Goal: Information Seeking & Learning: Learn about a topic

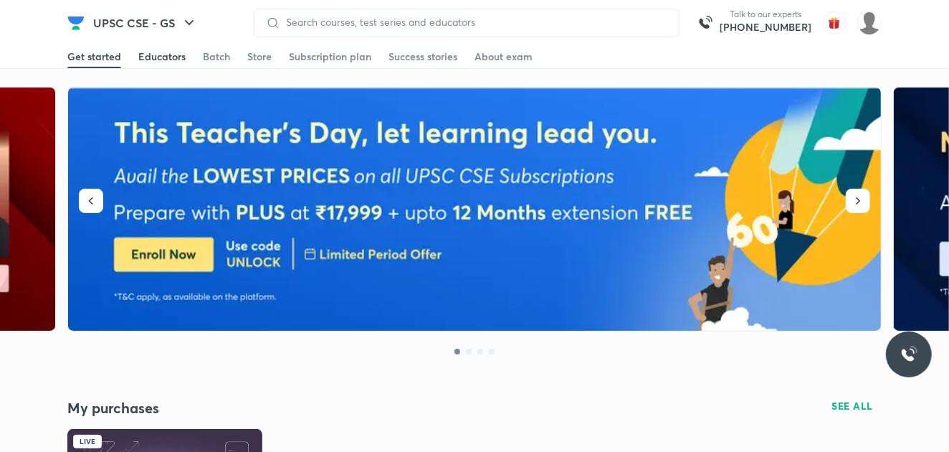
click at [163, 65] on link "Educators" at bounding box center [161, 56] width 47 height 23
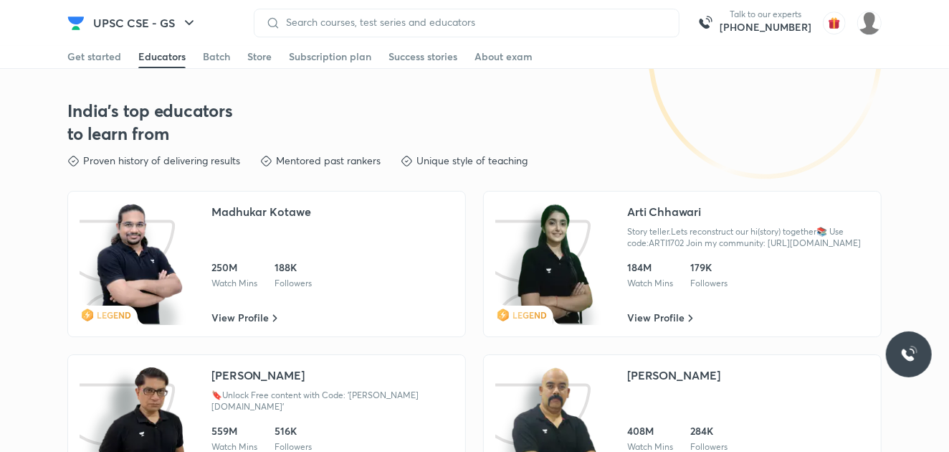
scroll to position [3086, 0]
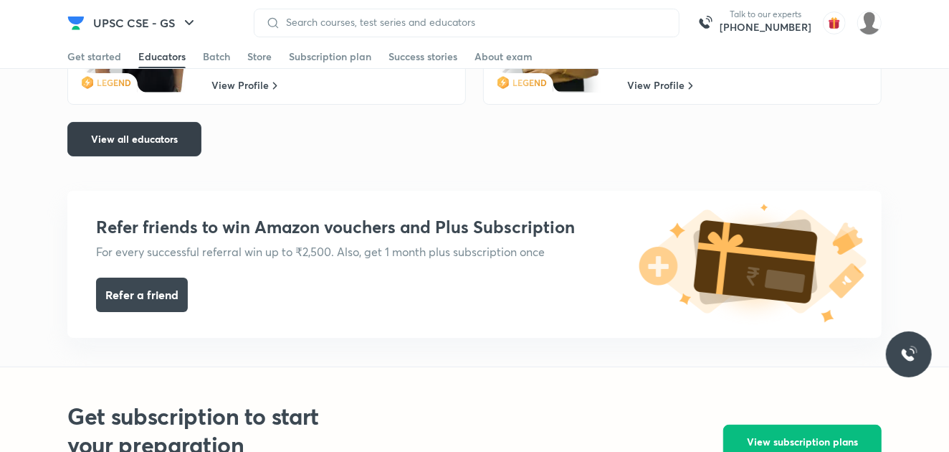
click at [148, 142] on button "View all educators" at bounding box center [134, 139] width 134 height 34
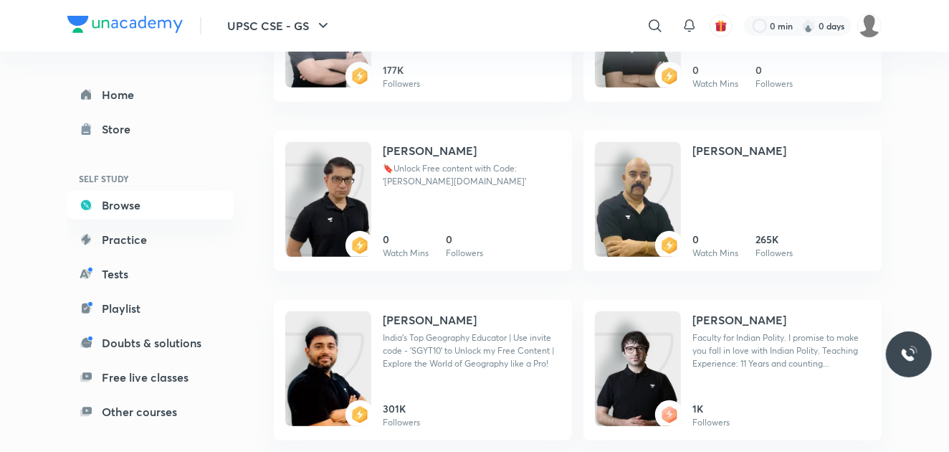
scroll to position [454, 0]
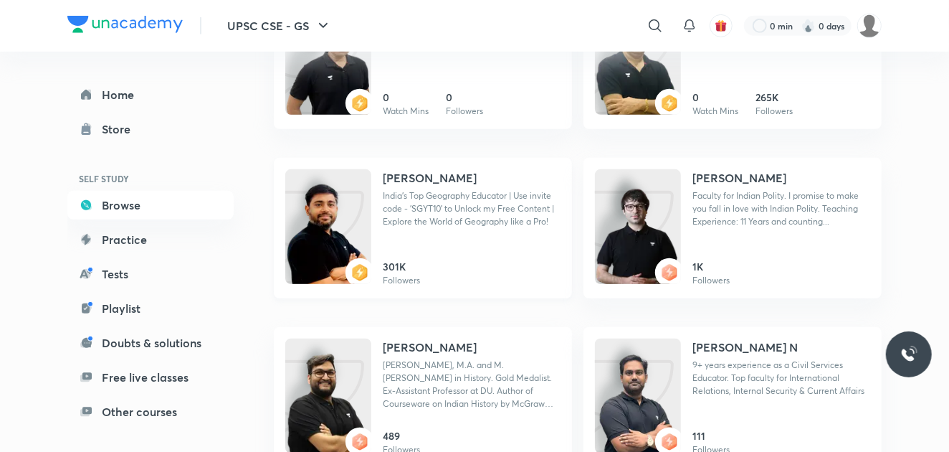
click at [548, 178] on div "[PERSON_NAME]" at bounding box center [472, 177] width 178 height 17
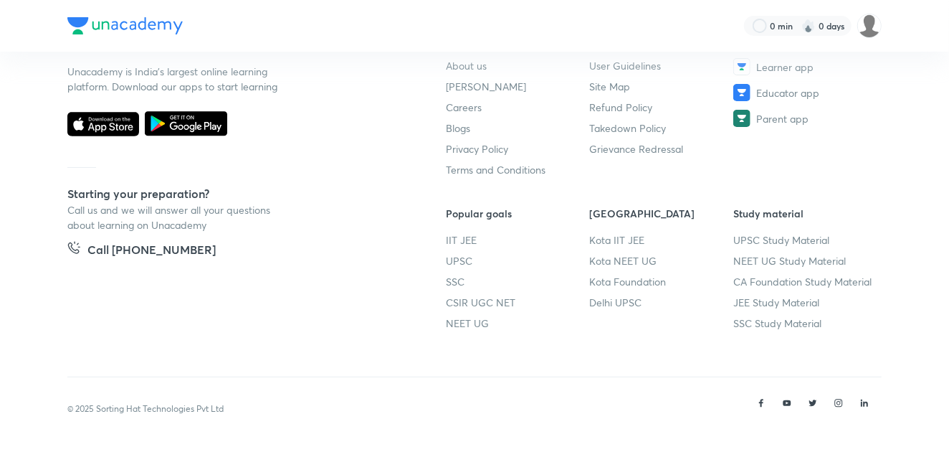
scroll to position [50, 0]
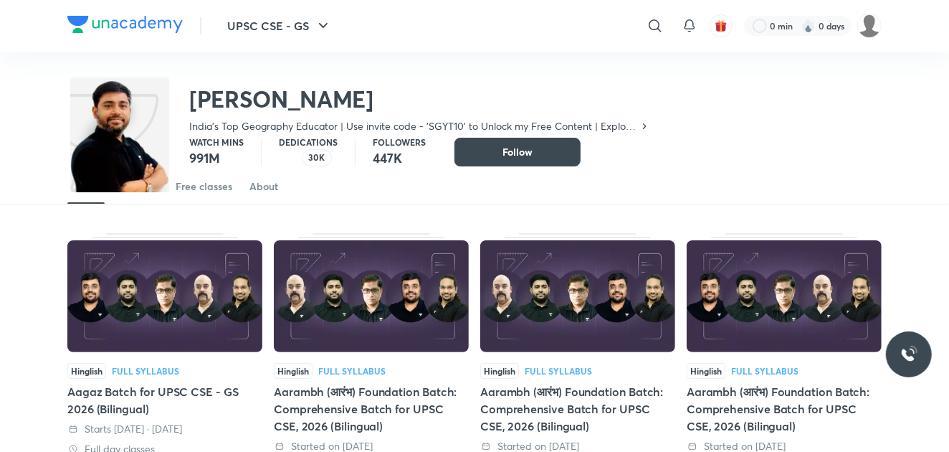
scroll to position [62, 0]
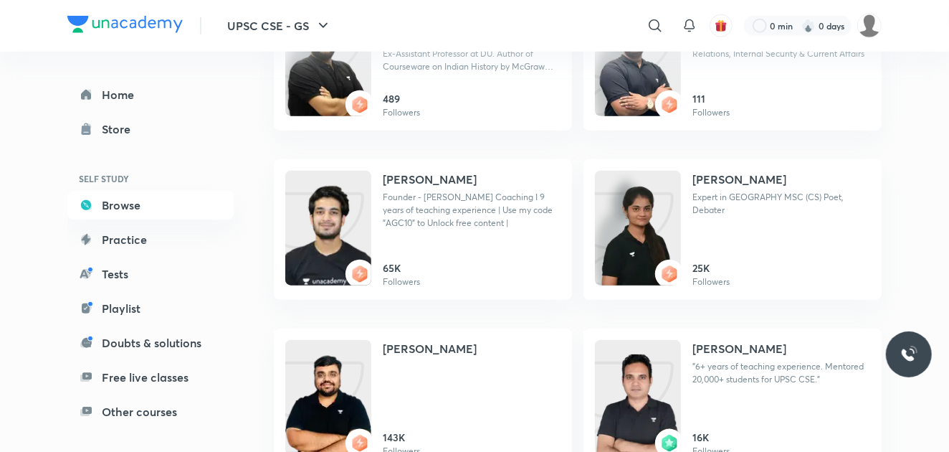
scroll to position [396, 0]
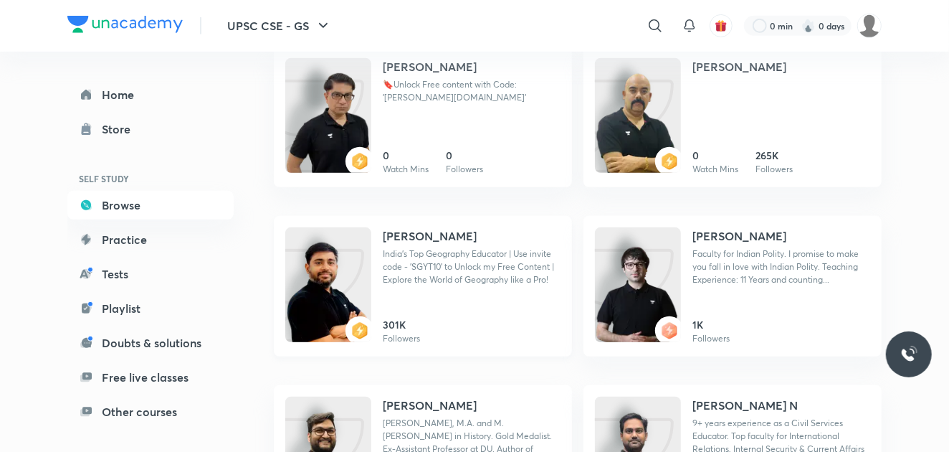
click at [409, 242] on h4 "[PERSON_NAME]" at bounding box center [430, 235] width 94 height 17
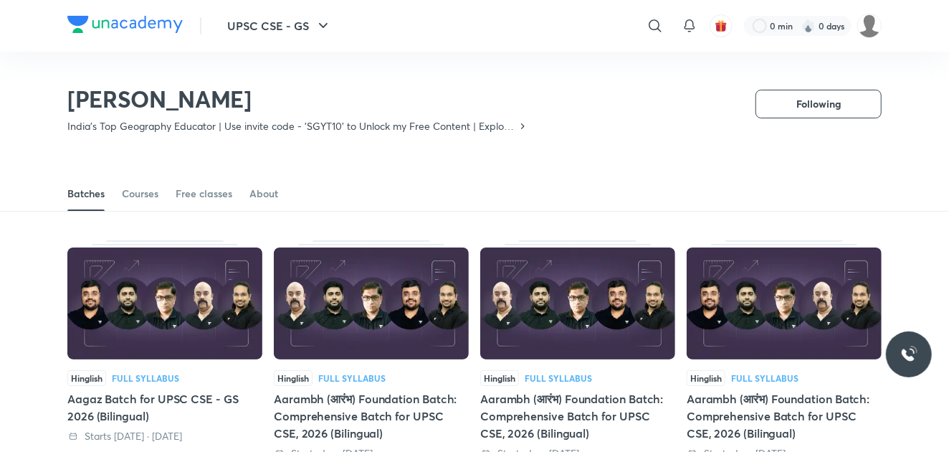
scroll to position [62, 0]
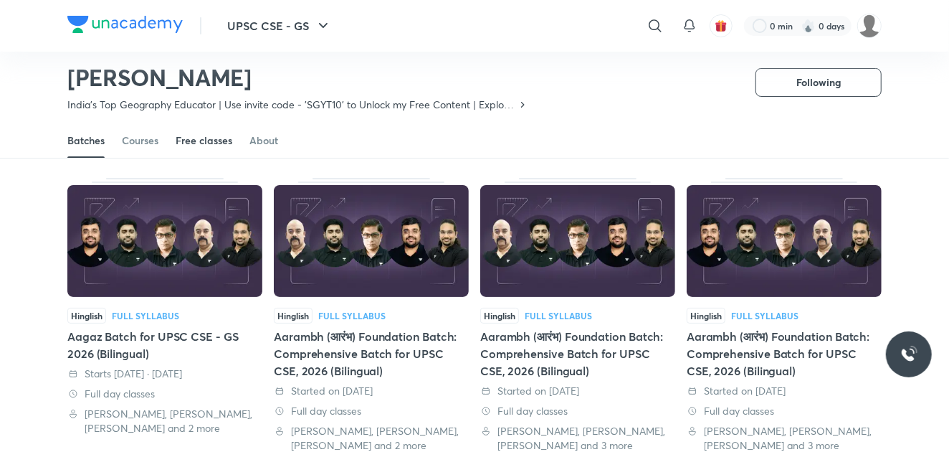
click at [187, 145] on div "Free classes" at bounding box center [204, 140] width 57 height 14
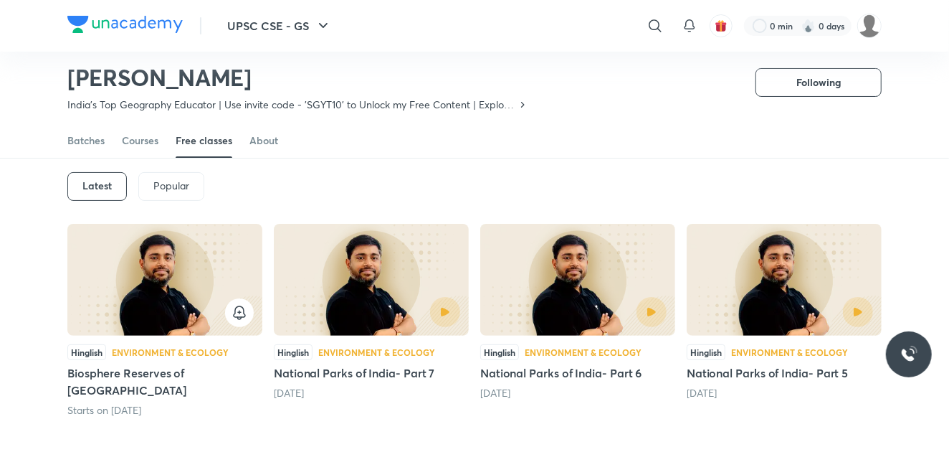
scroll to position [458, 0]
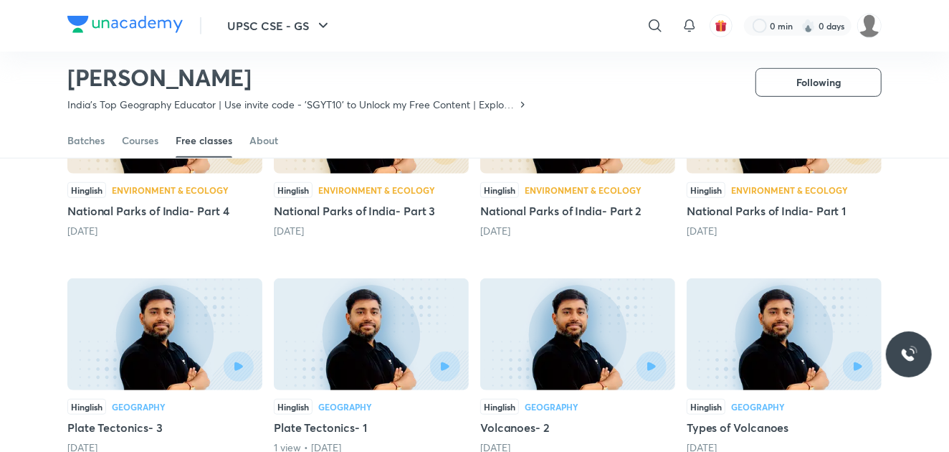
click at [793, 182] on div "Hinglish Environment & Ecology" at bounding box center [784, 190] width 195 height 16
